Goal: Communication & Community: Answer question/provide support

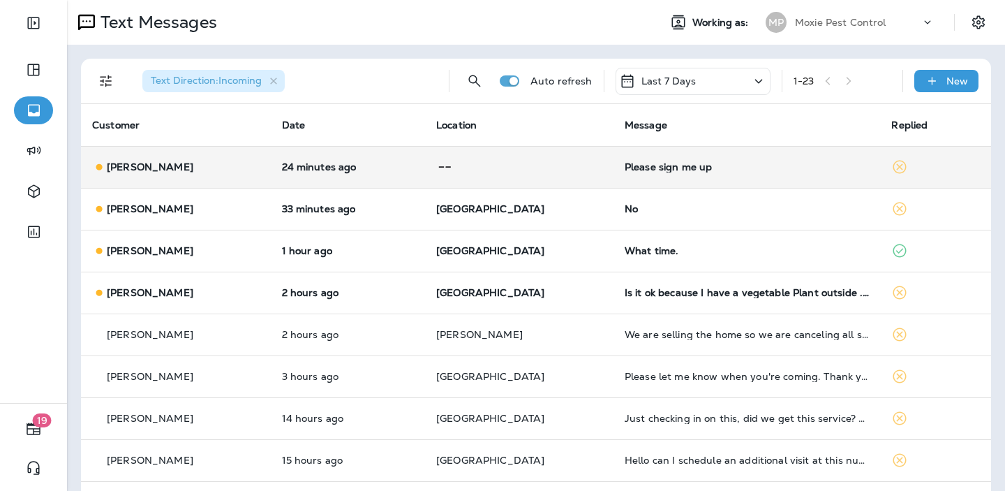
click at [563, 161] on p at bounding box center [519, 166] width 166 height 17
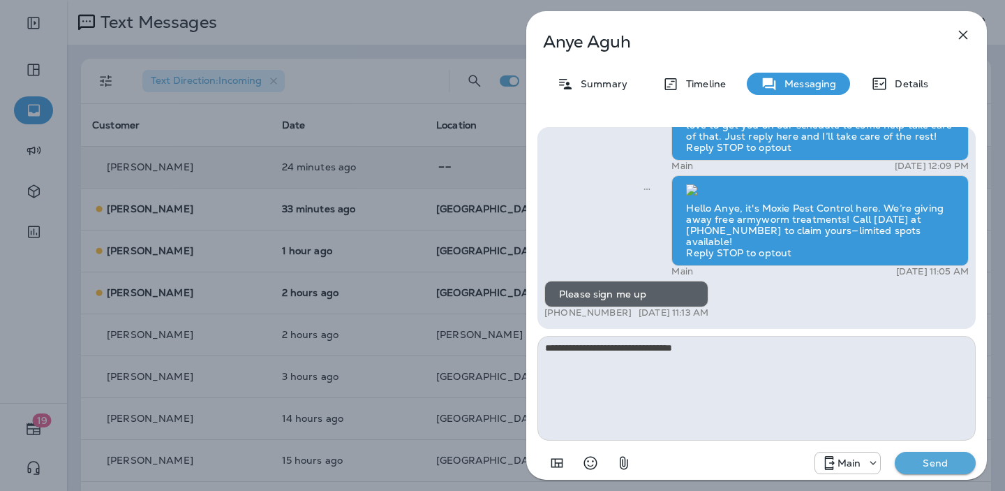
type textarea "**********"
click at [954, 466] on p "Send" at bounding box center [935, 462] width 59 height 13
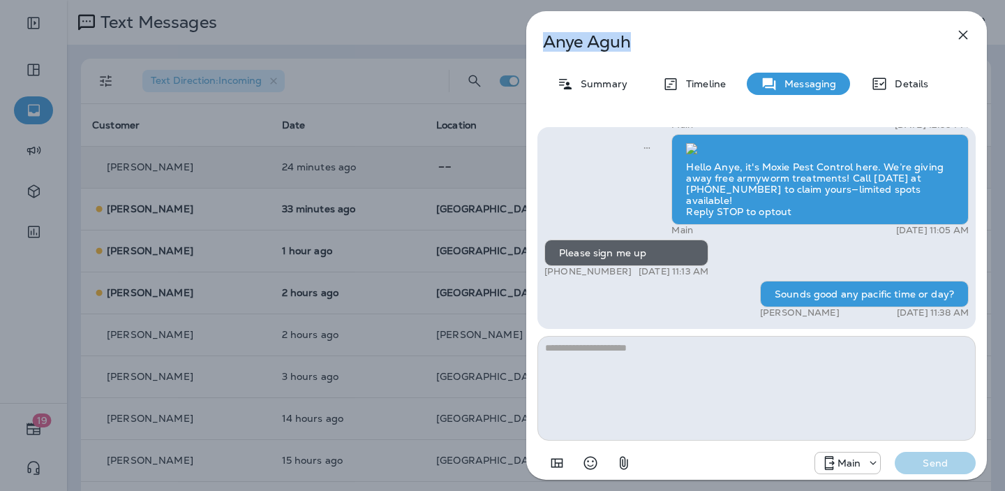
drag, startPoint x: 631, startPoint y: 40, endPoint x: 543, endPoint y: 38, distance: 88.0
click at [543, 38] on p "[PERSON_NAME]" at bounding box center [733, 42] width 381 height 20
copy p "[PERSON_NAME]"
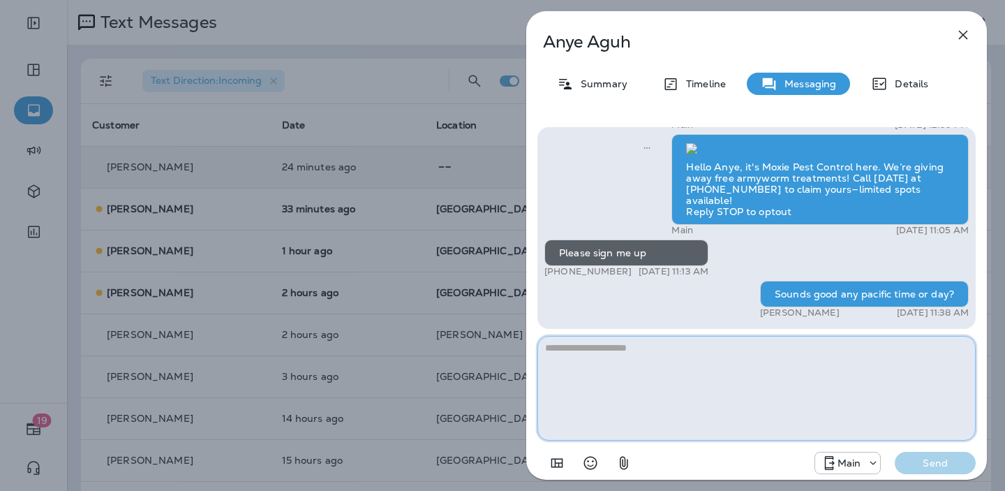
click at [647, 353] on textarea at bounding box center [756, 388] width 438 height 105
type textarea "**********"
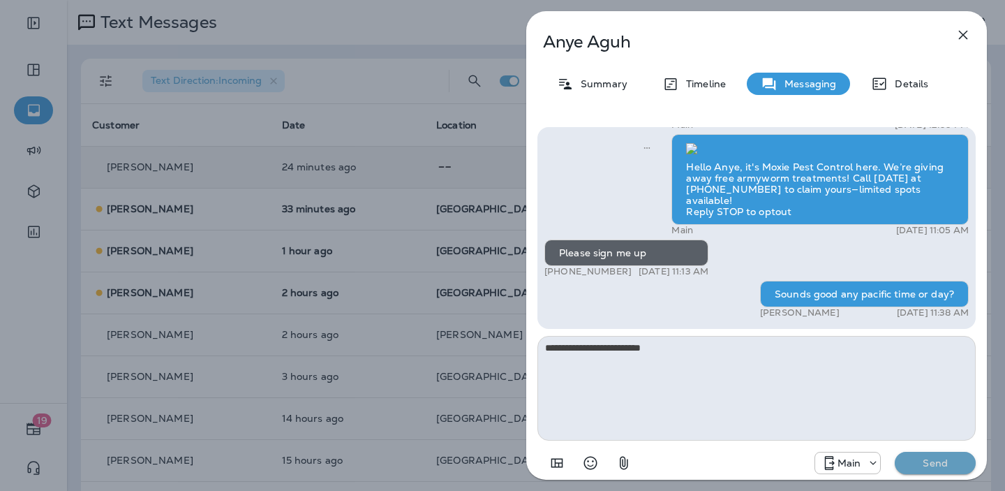
click at [914, 464] on p "Send" at bounding box center [935, 462] width 59 height 13
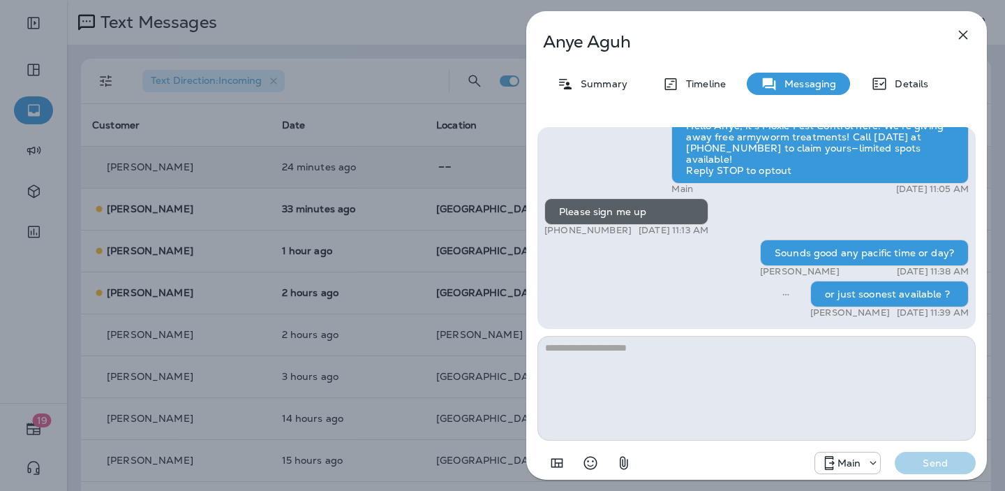
click at [459, 156] on div "[PERSON_NAME] Summary Timeline Messaging Details Get your lawn summer-ready wit…" at bounding box center [502, 245] width 1005 height 491
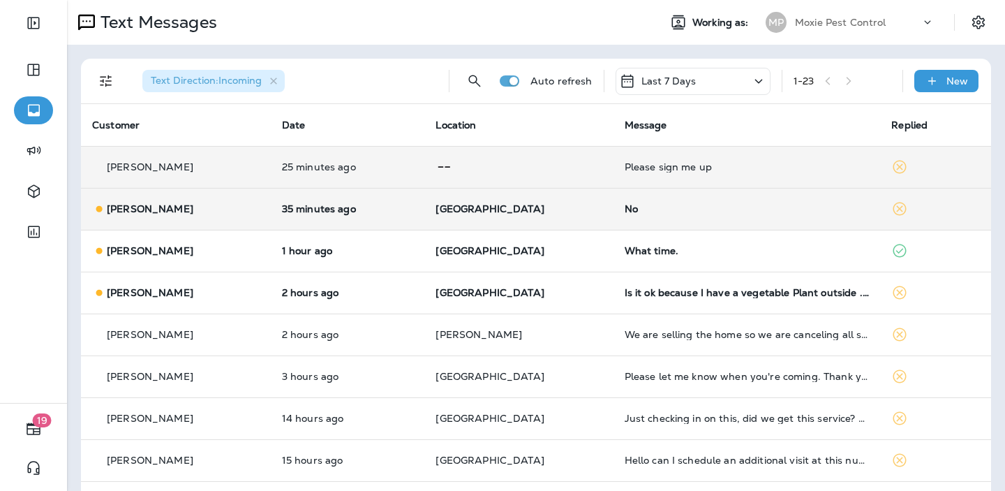
click at [565, 214] on p "[GEOGRAPHIC_DATA]" at bounding box center [519, 208] width 166 height 11
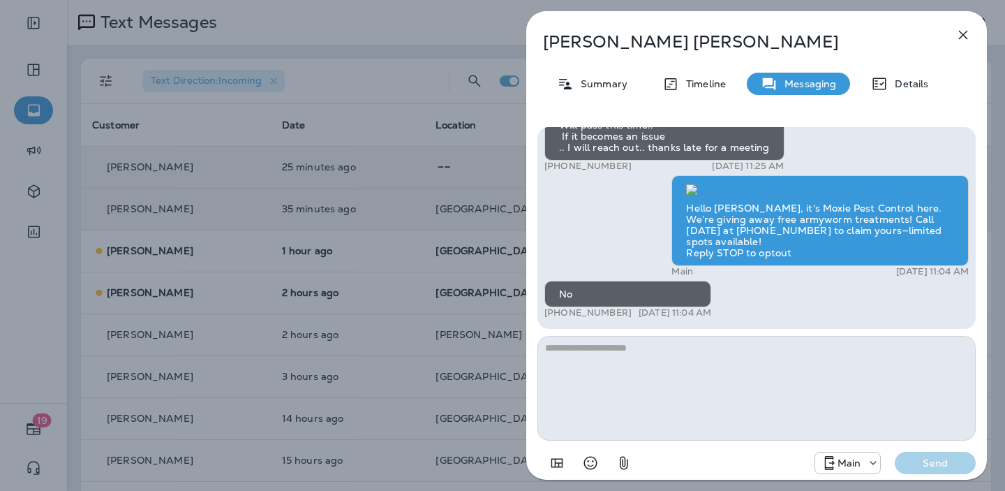
click at [432, 216] on div "[PERSON_NAME] Summary Timeline Messaging Details Hello [PERSON_NAME], [PERSON_N…" at bounding box center [502, 245] width 1005 height 491
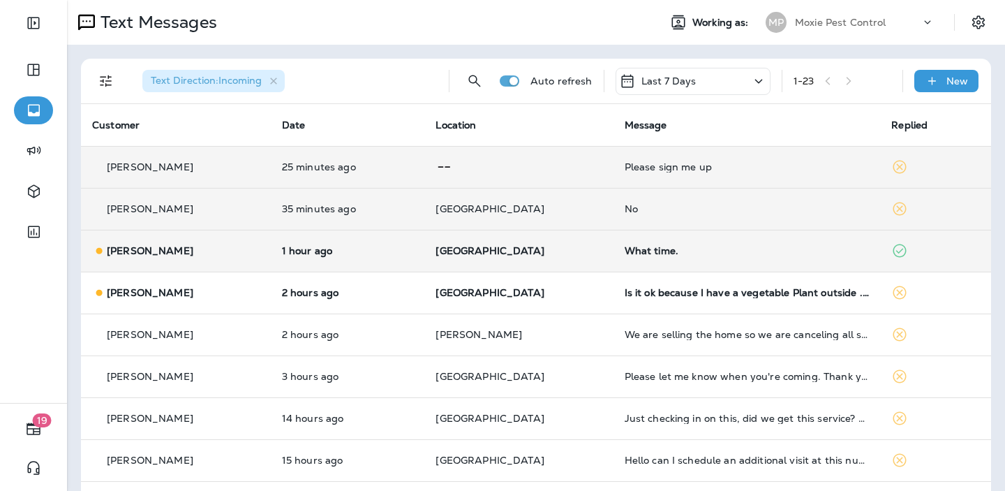
click at [425, 248] on td "1 hour ago" at bounding box center [348, 251] width 154 height 42
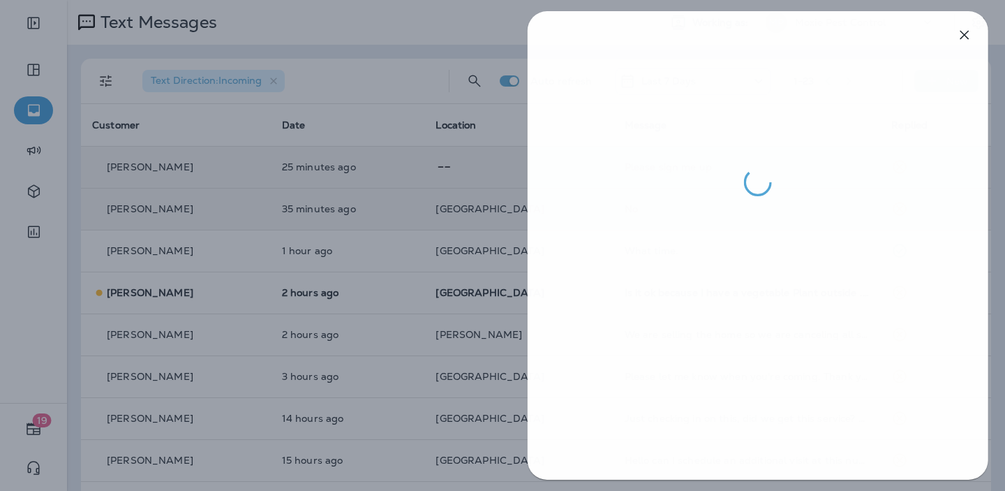
click at [426, 228] on div at bounding box center [503, 245] width 1005 height 491
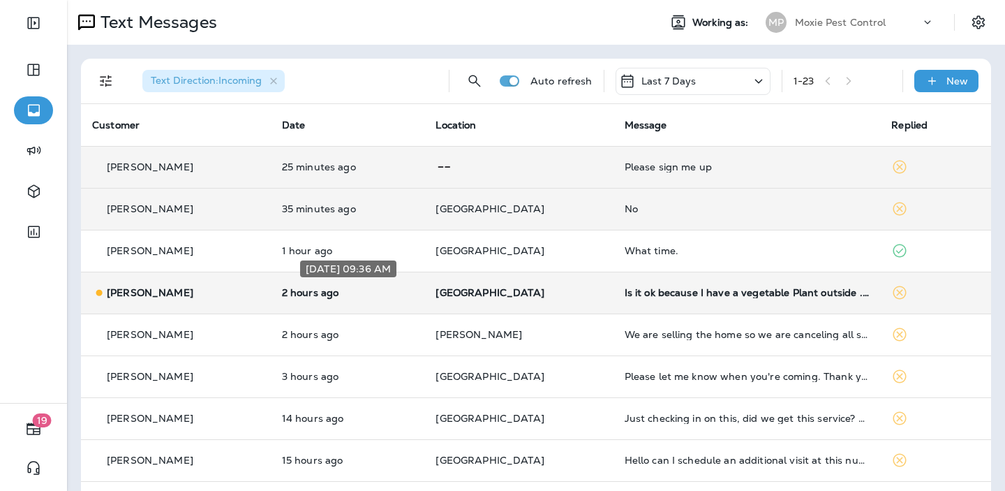
click at [414, 288] on p "2 hours ago" at bounding box center [348, 292] width 132 height 11
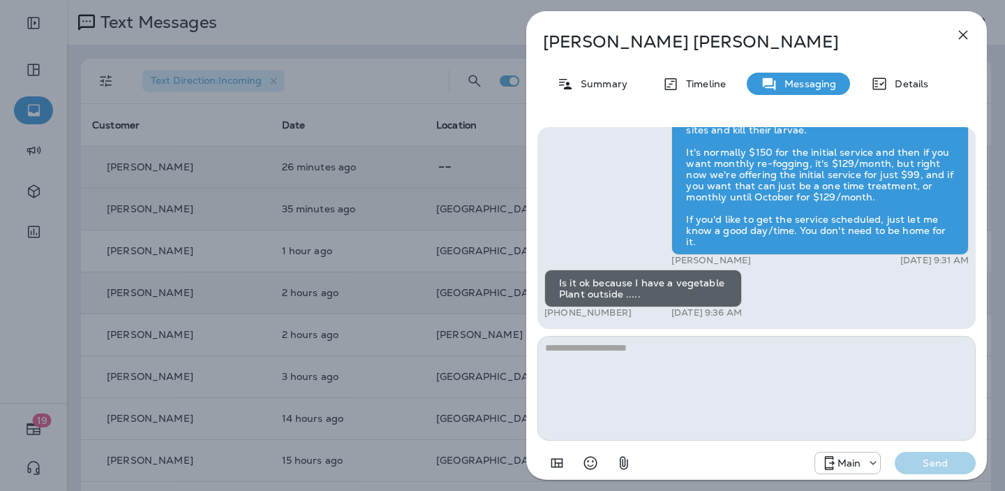
click at [468, 256] on div "[PERSON_NAME] Summary Timeline Messaging Details Hi [PERSON_NAME] , this is [PE…" at bounding box center [502, 245] width 1005 height 491
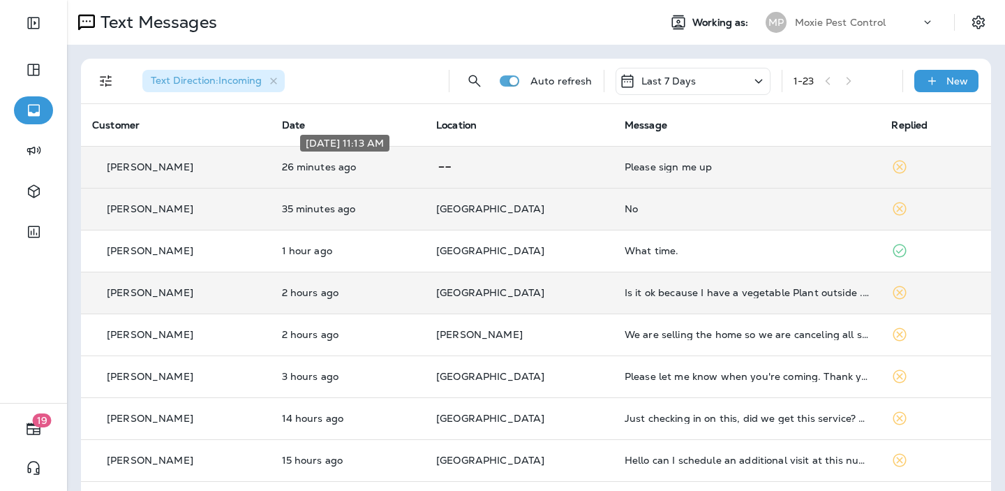
click at [415, 172] on p "26 minutes ago" at bounding box center [348, 166] width 133 height 11
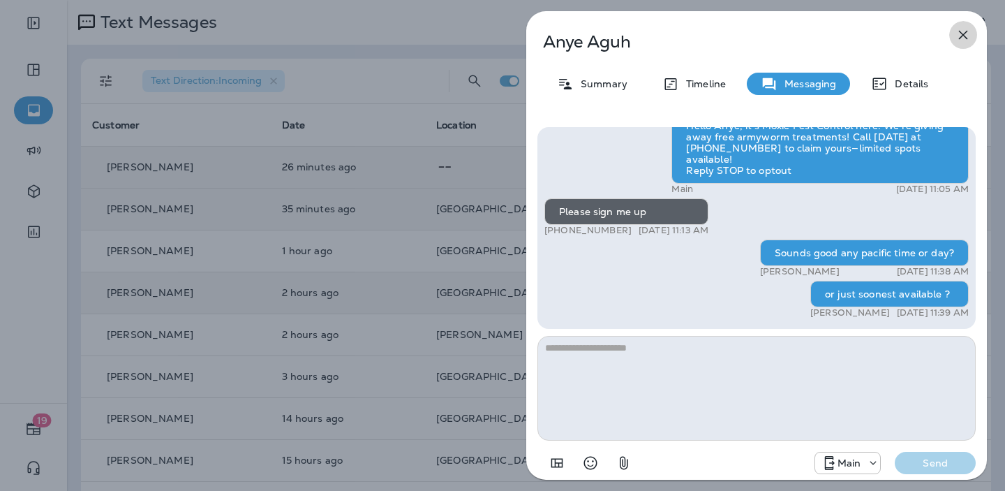
click at [963, 33] on icon "button" at bounding box center [963, 35] width 17 height 17
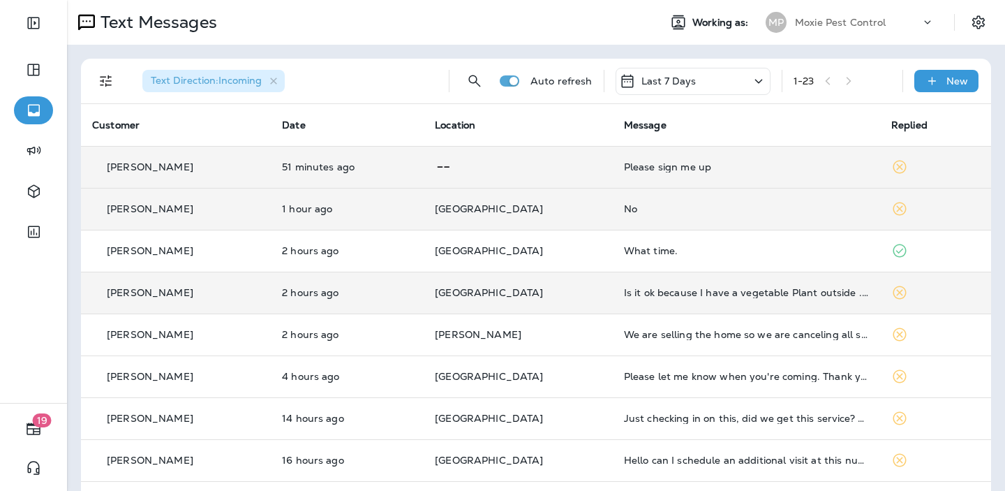
click at [530, 169] on p at bounding box center [518, 166] width 167 height 17
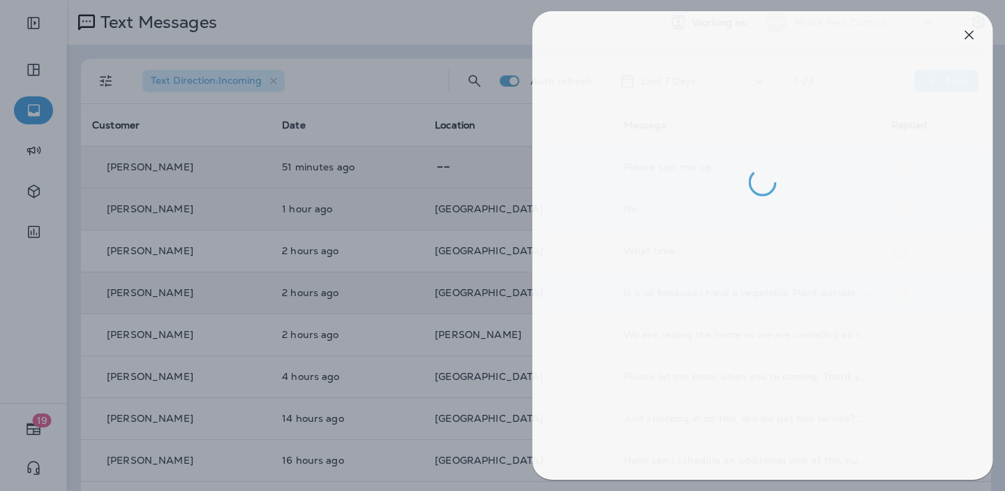
click at [449, 158] on div at bounding box center [508, 245] width 1005 height 491
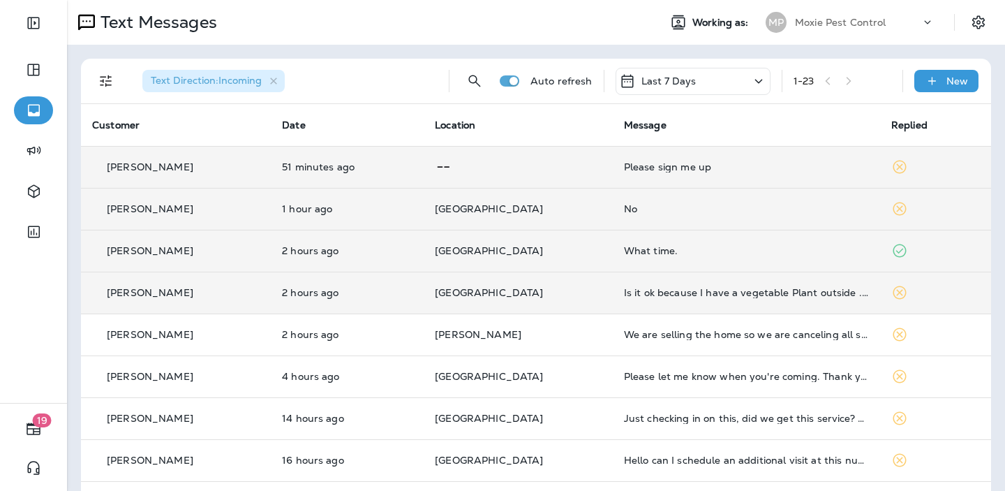
click at [542, 253] on p "[GEOGRAPHIC_DATA]" at bounding box center [518, 250] width 167 height 11
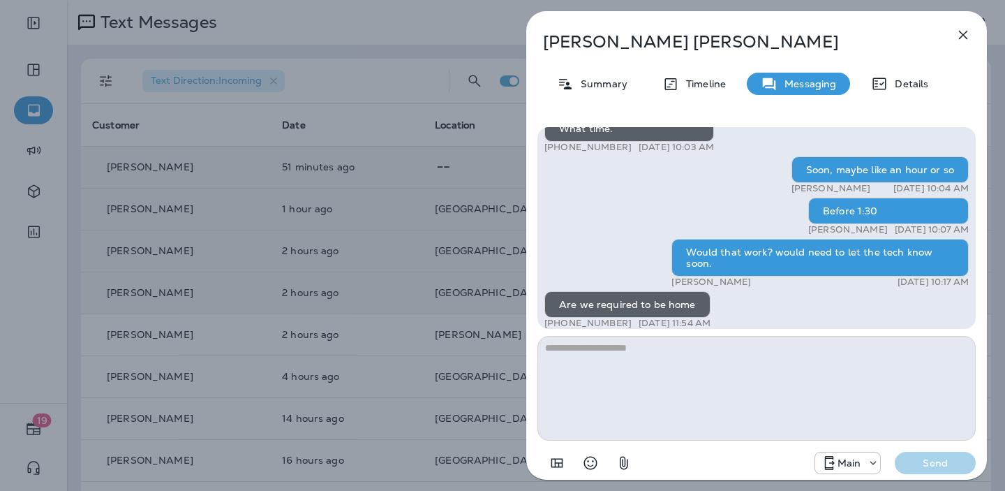
scroll to position [-3, 0]
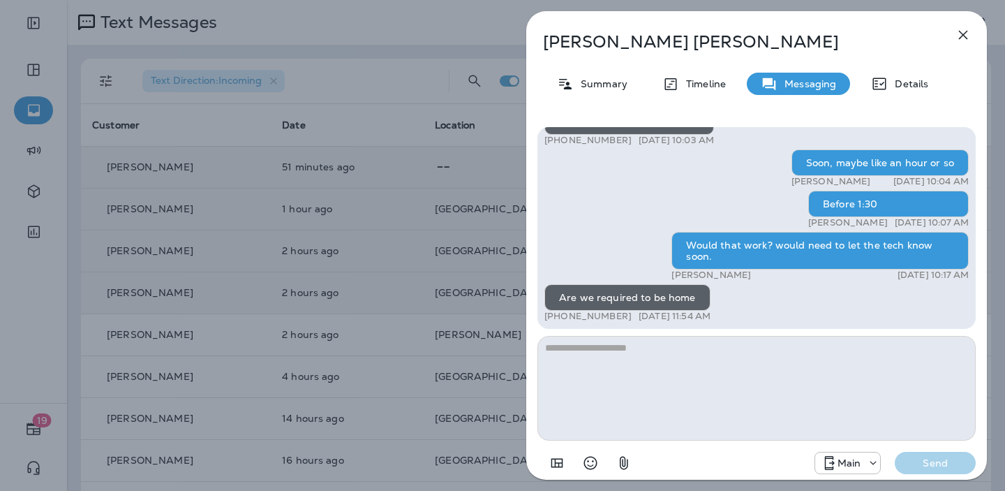
click at [509, 207] on div "[PERSON_NAME] Summary Timeline Messaging Details Hello [PERSON_NAME], [PERSON_N…" at bounding box center [502, 245] width 1005 height 491
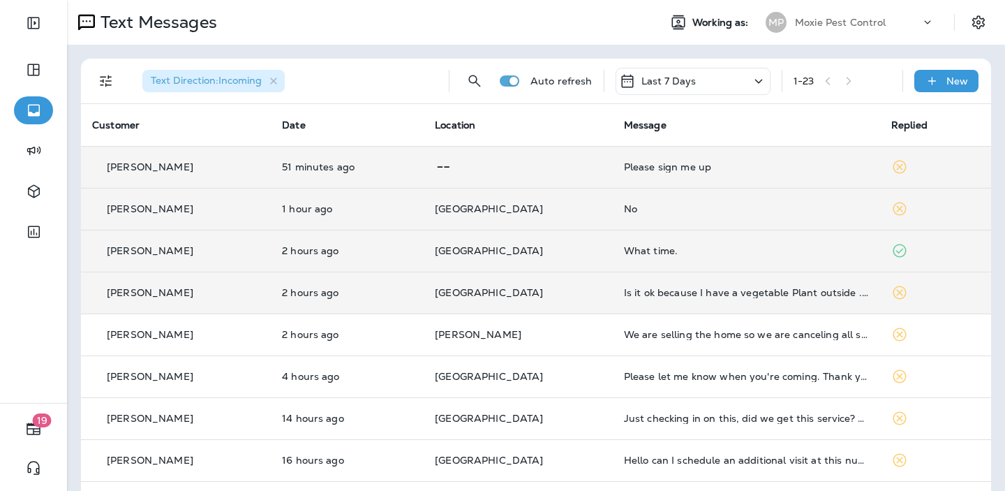
click at [553, 171] on p at bounding box center [518, 166] width 167 height 17
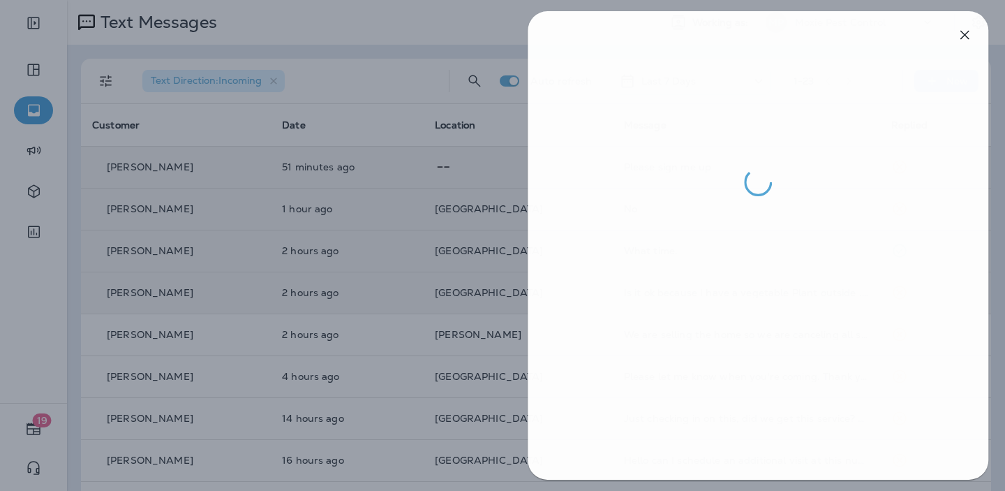
click at [476, 176] on div at bounding box center [503, 245] width 1005 height 491
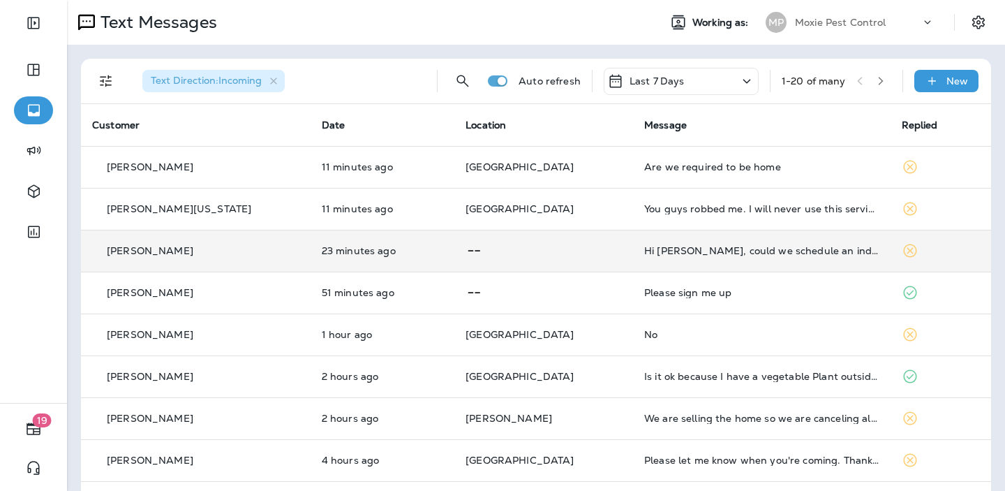
click at [568, 251] on p at bounding box center [544, 250] width 156 height 17
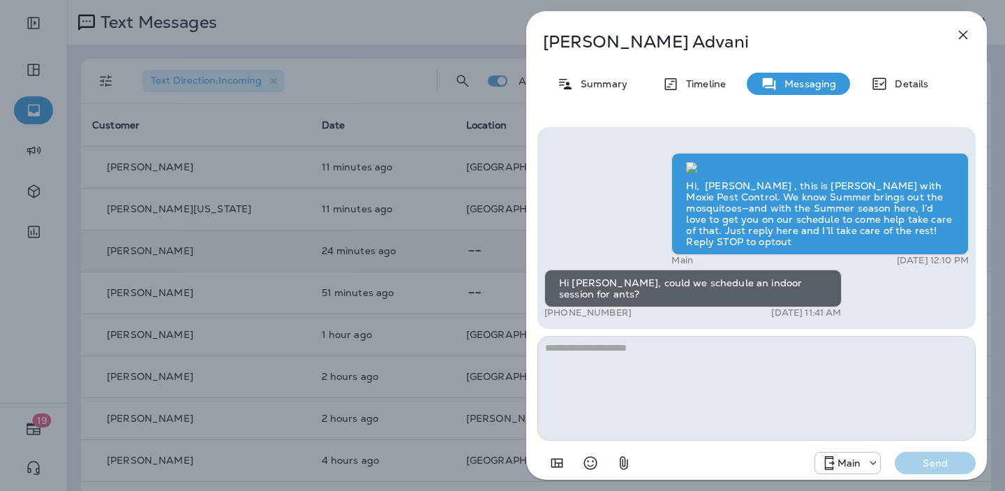
click at [415, 244] on div "Ashley Advani Summary Timeline Messaging Details Hi, Ashley , this is Noel with…" at bounding box center [502, 245] width 1005 height 491
